Goal: Navigation & Orientation: Find specific page/section

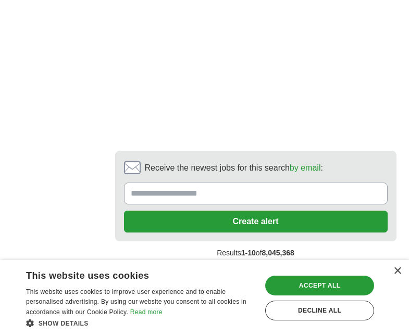
scroll to position [2652, 0]
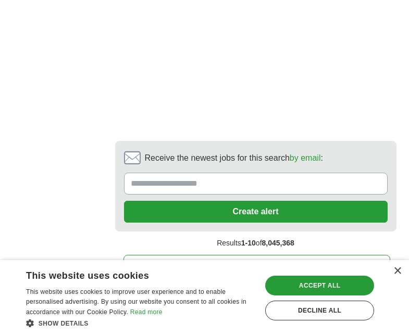
click at [289, 255] on link "next ❯" at bounding box center [256, 266] width 267 height 22
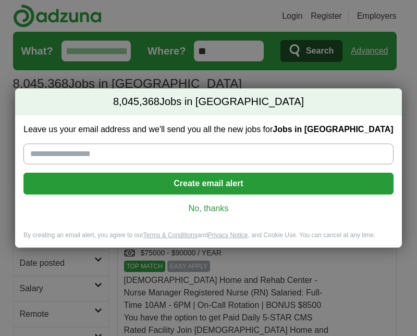
click at [403, 77] on div "8,045,368 Jobs in [GEOGRAPHIC_DATA] Leave us your email address and we'll send …" at bounding box center [208, 168] width 417 height 336
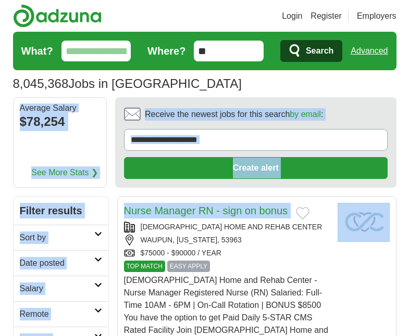
drag, startPoint x: 403, startPoint y: 77, endPoint x: 302, endPoint y: 257, distance: 207.0
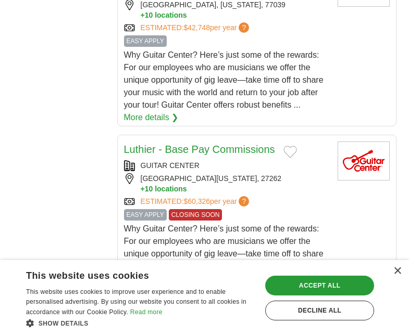
scroll to position [1026, 0]
